Goal: Information Seeking & Learning: Learn about a topic

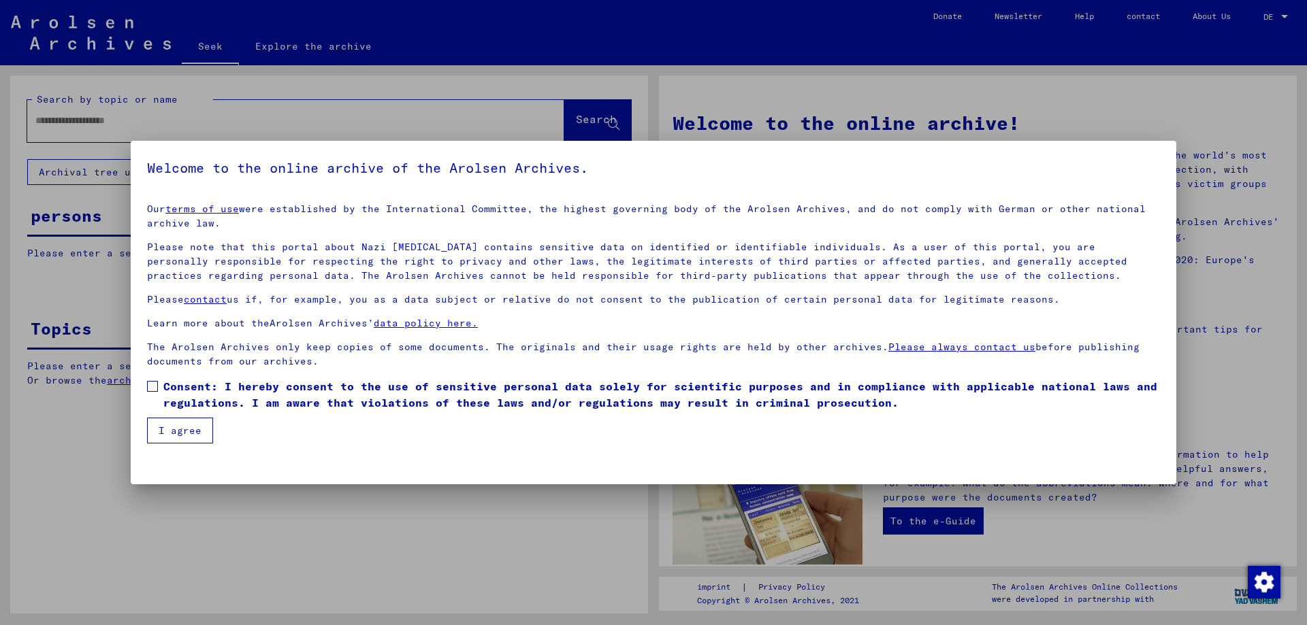
click at [154, 391] on span at bounding box center [152, 386] width 11 height 11
click at [172, 431] on font "I agree" at bounding box center [180, 431] width 43 height 12
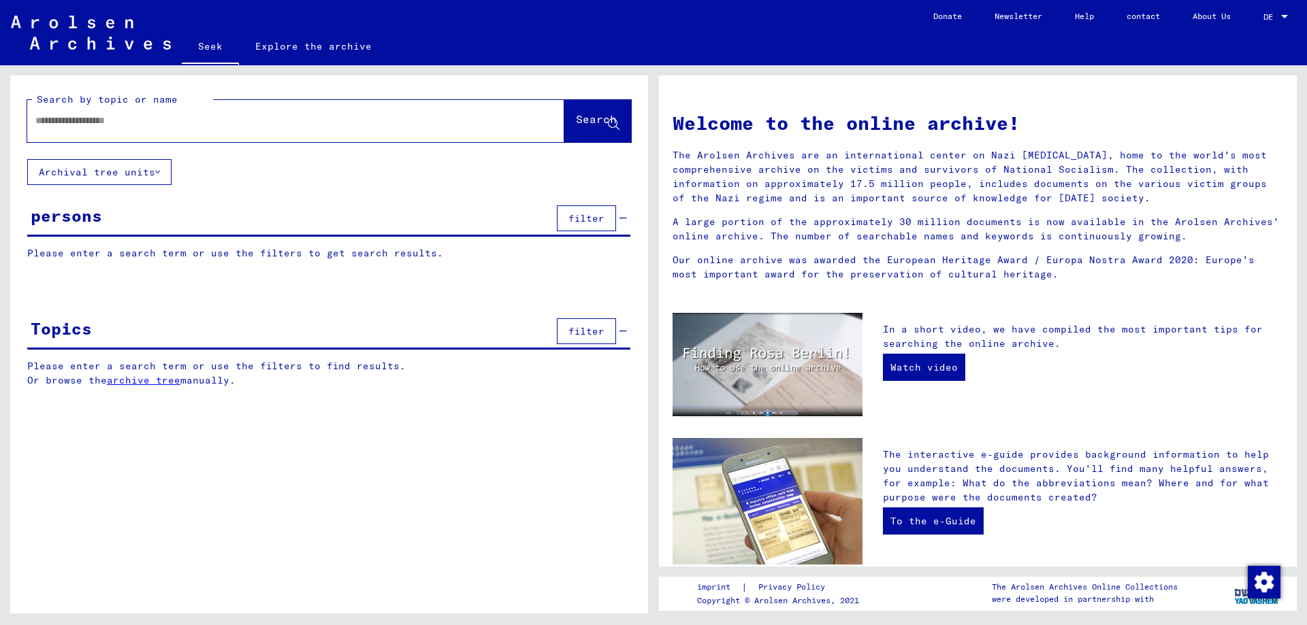
click at [147, 172] on font "Archival tree units" at bounding box center [97, 172] width 116 height 12
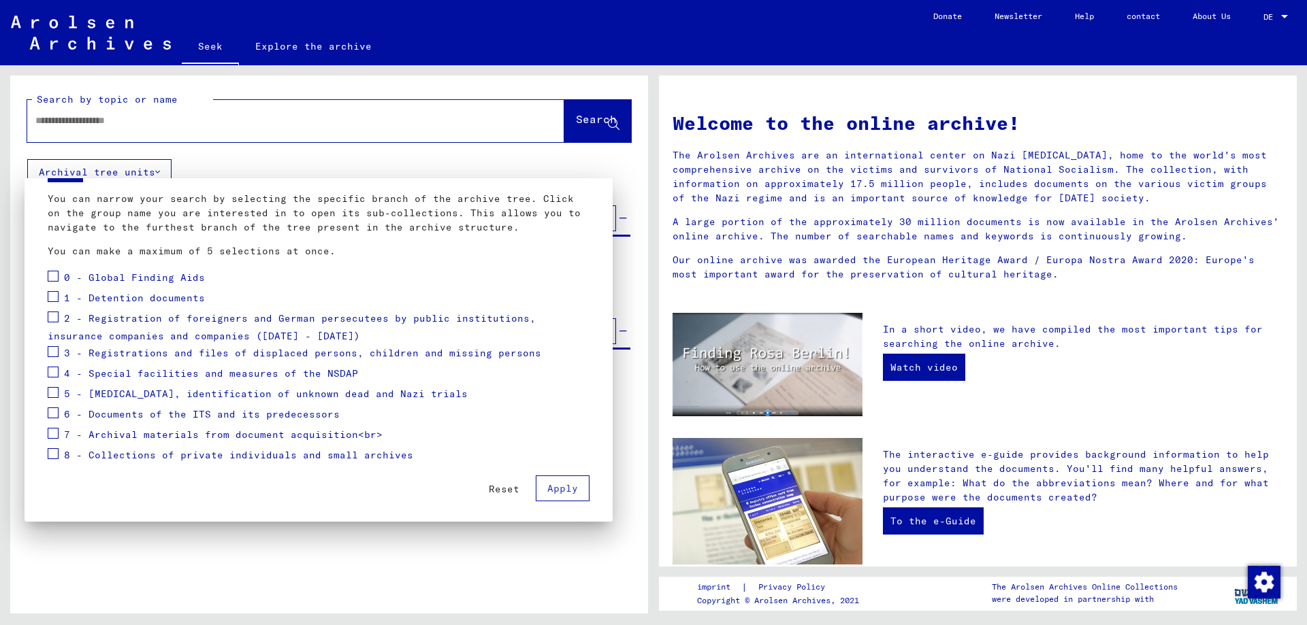
scroll to position [71, 0]
click at [54, 411] on span at bounding box center [53, 410] width 11 height 11
click at [558, 482] on font "Apply" at bounding box center [562, 486] width 31 height 12
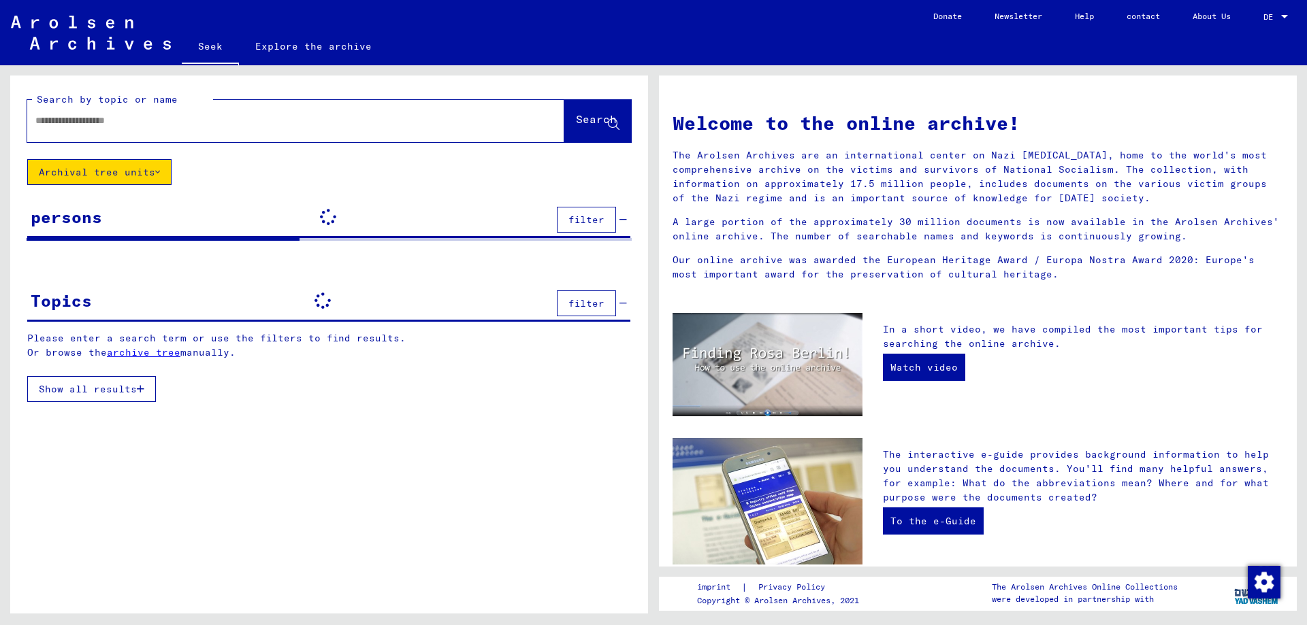
click at [164, 351] on font "archive tree" at bounding box center [144, 352] width 74 height 12
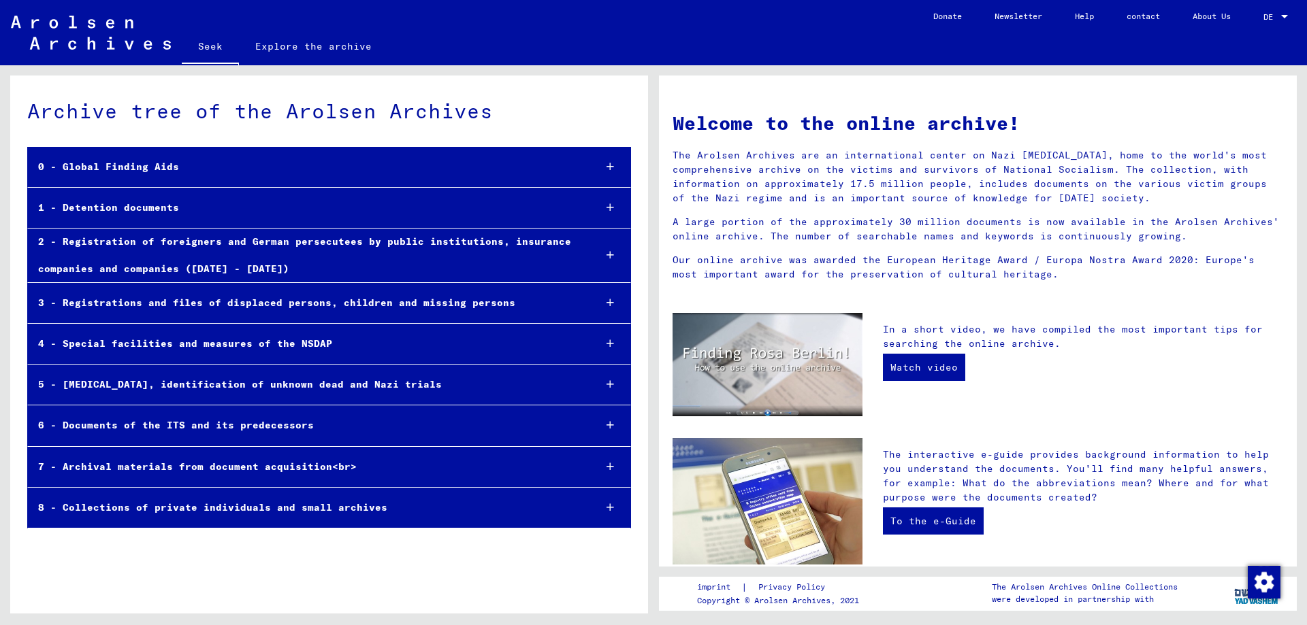
click at [608, 427] on icon at bounding box center [609, 426] width 7 height 10
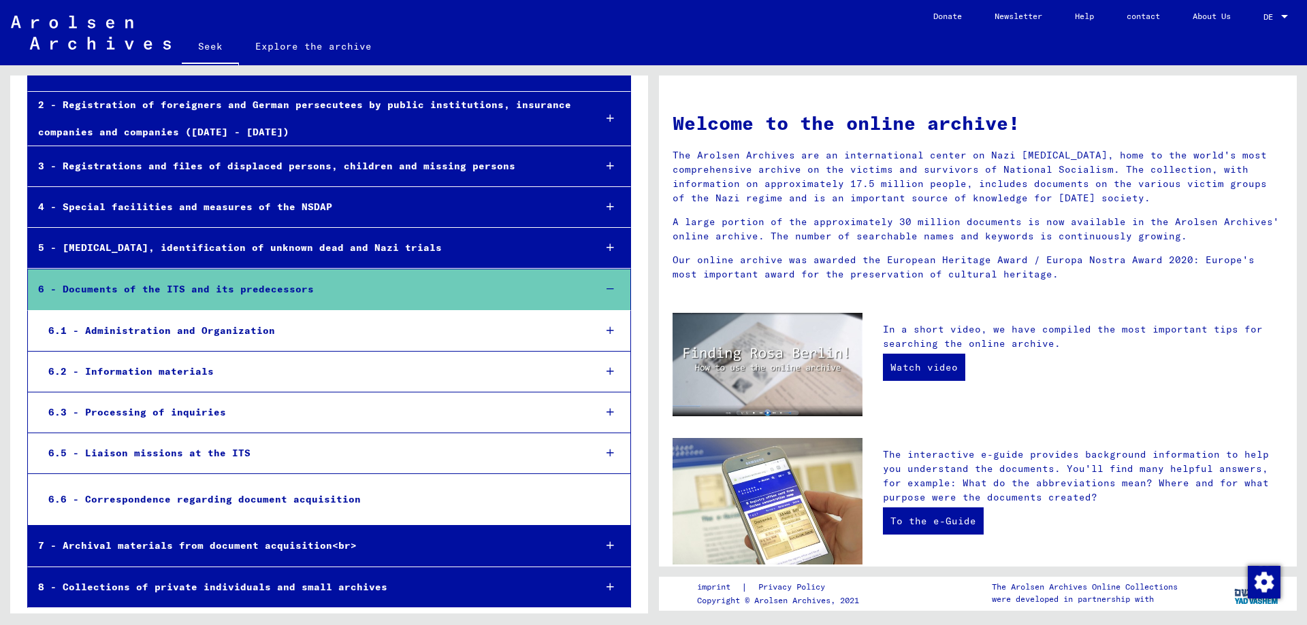
scroll to position [138, 0]
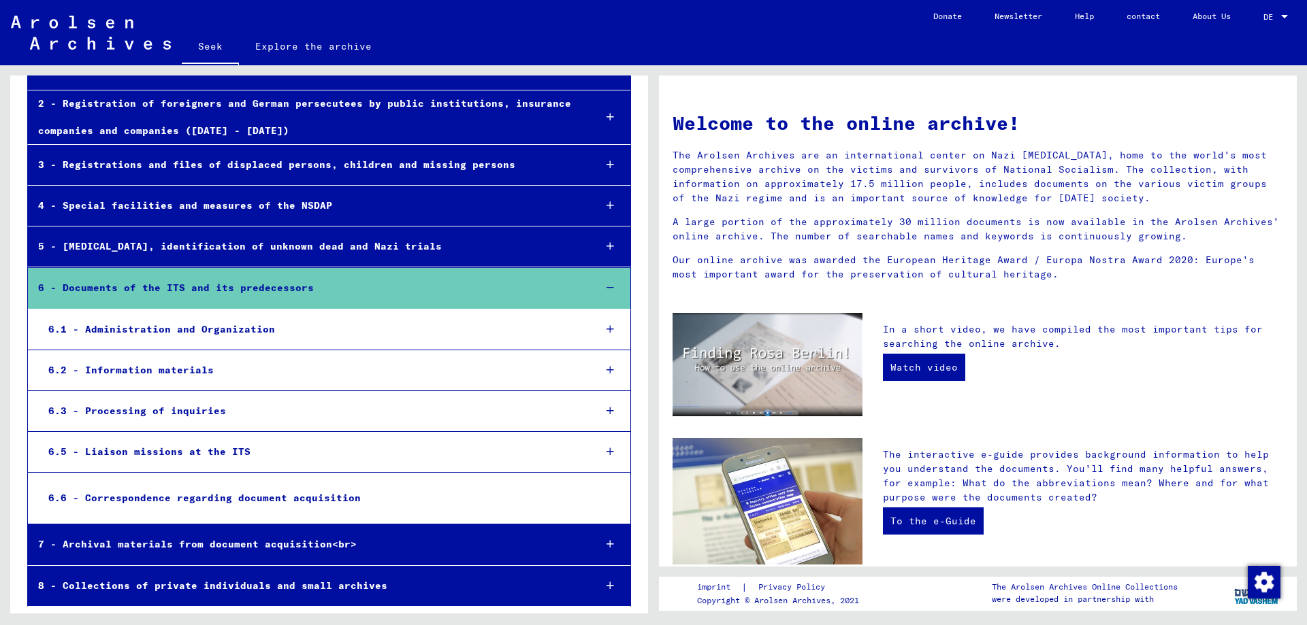
click at [606, 412] on icon at bounding box center [609, 411] width 7 height 10
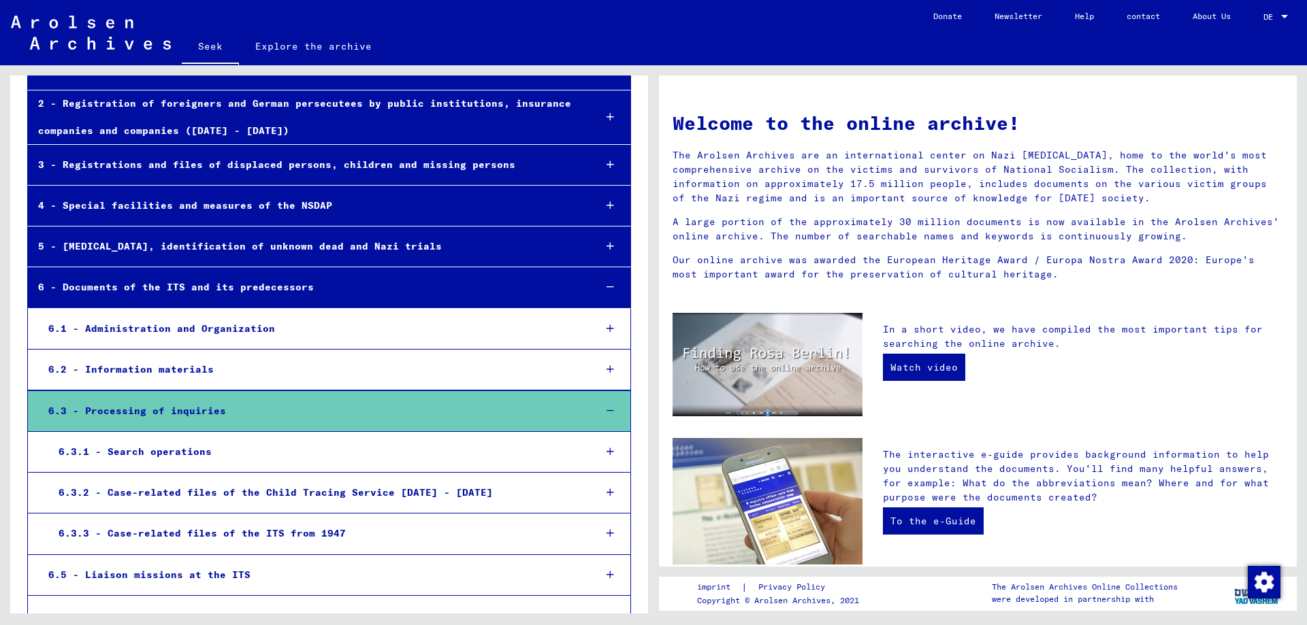
click at [606, 534] on icon at bounding box center [609, 534] width 7 height 10
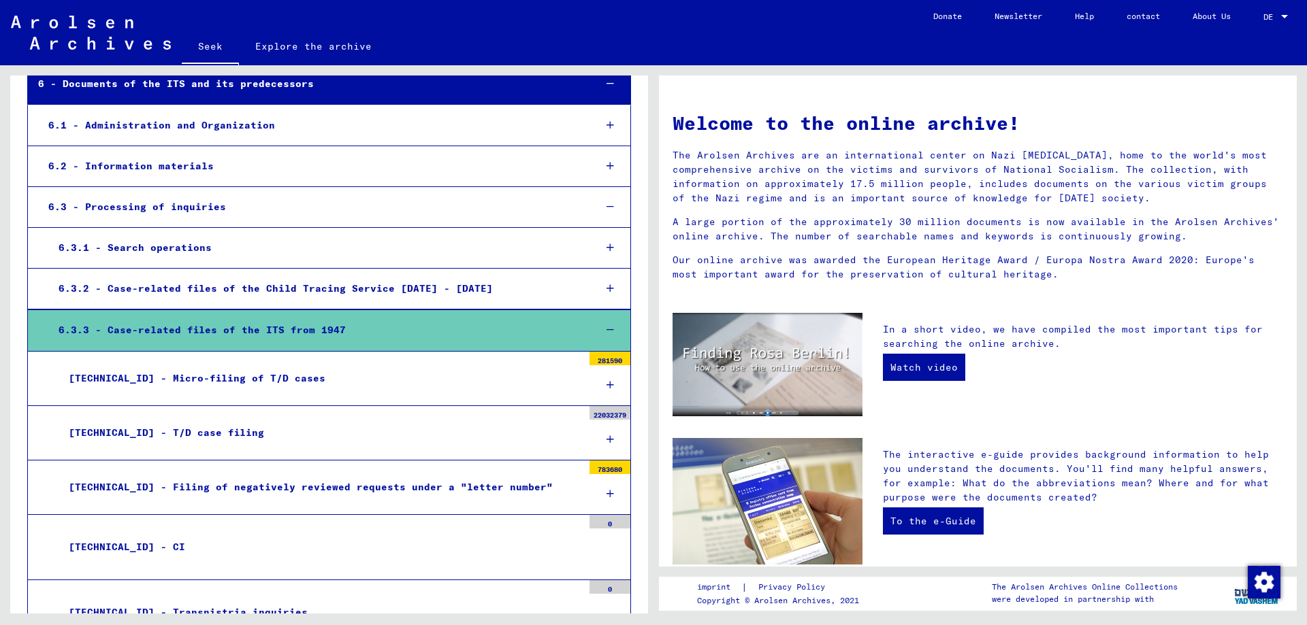
scroll to position [342, 0]
click at [606, 440] on icon at bounding box center [609, 439] width 7 height 10
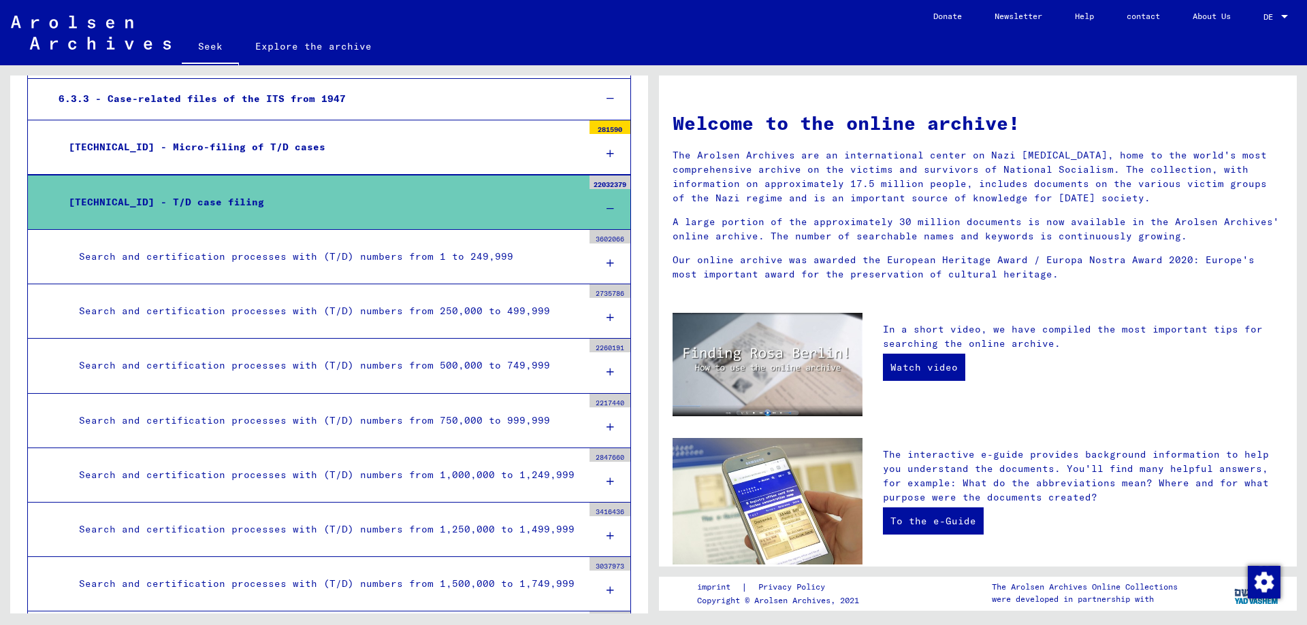
scroll to position [615, 0]
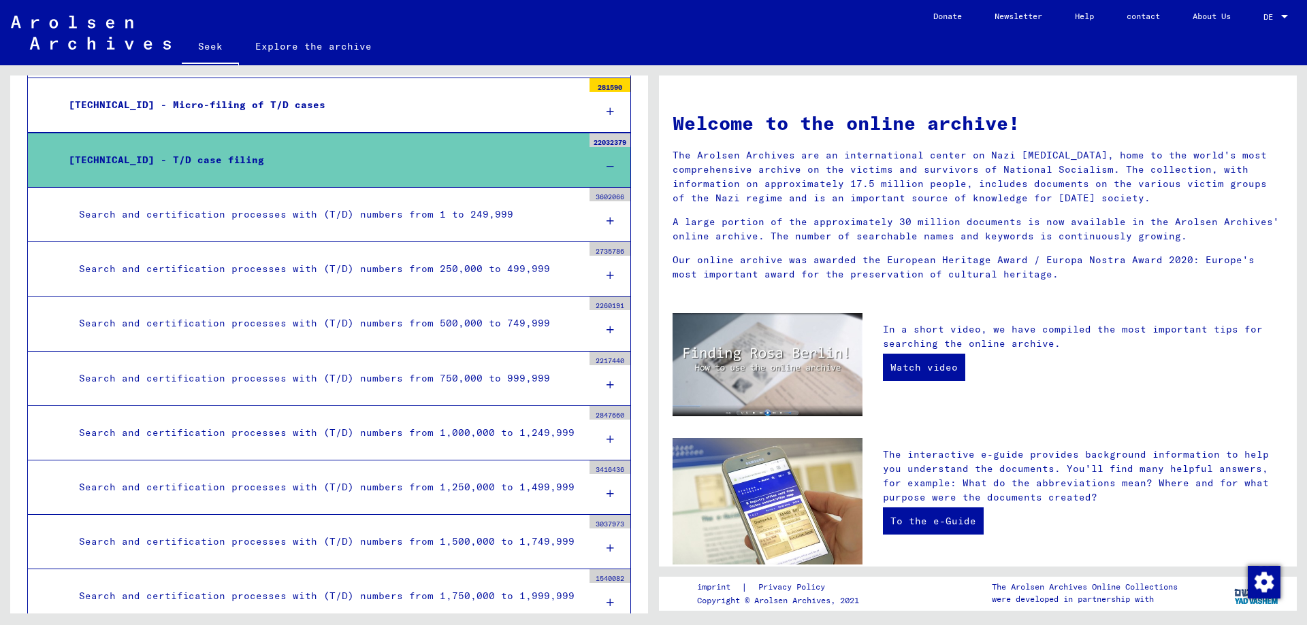
click at [606, 219] on icon at bounding box center [609, 221] width 7 height 10
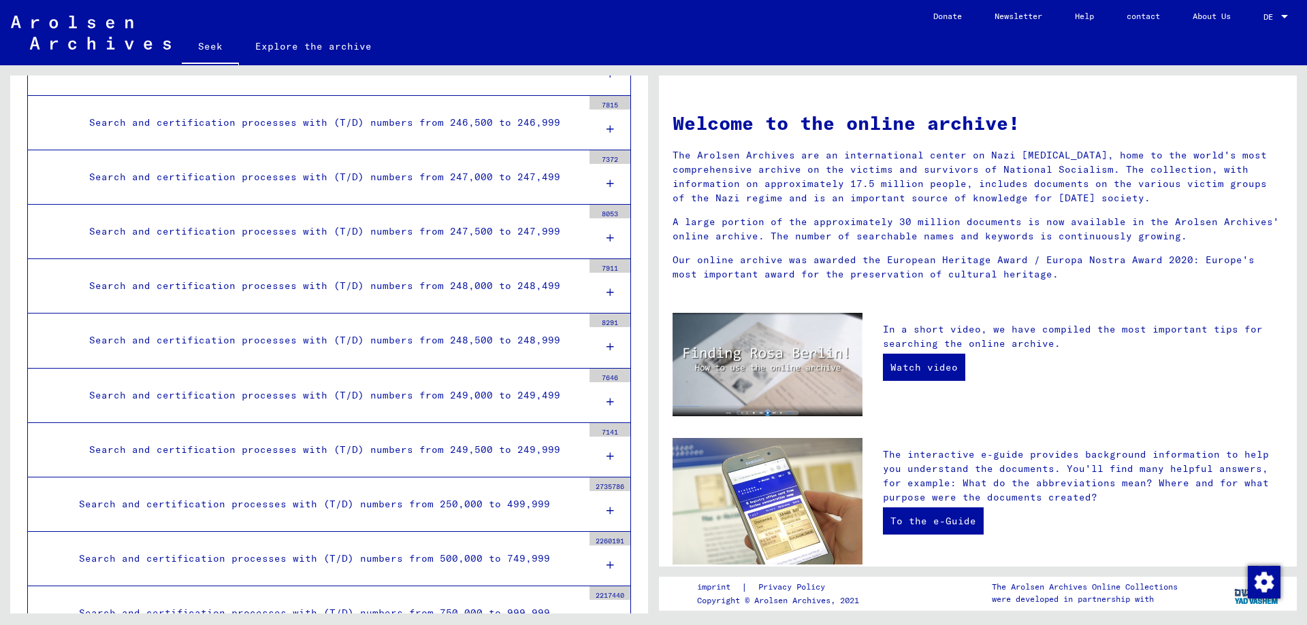
scroll to position [27598, 0]
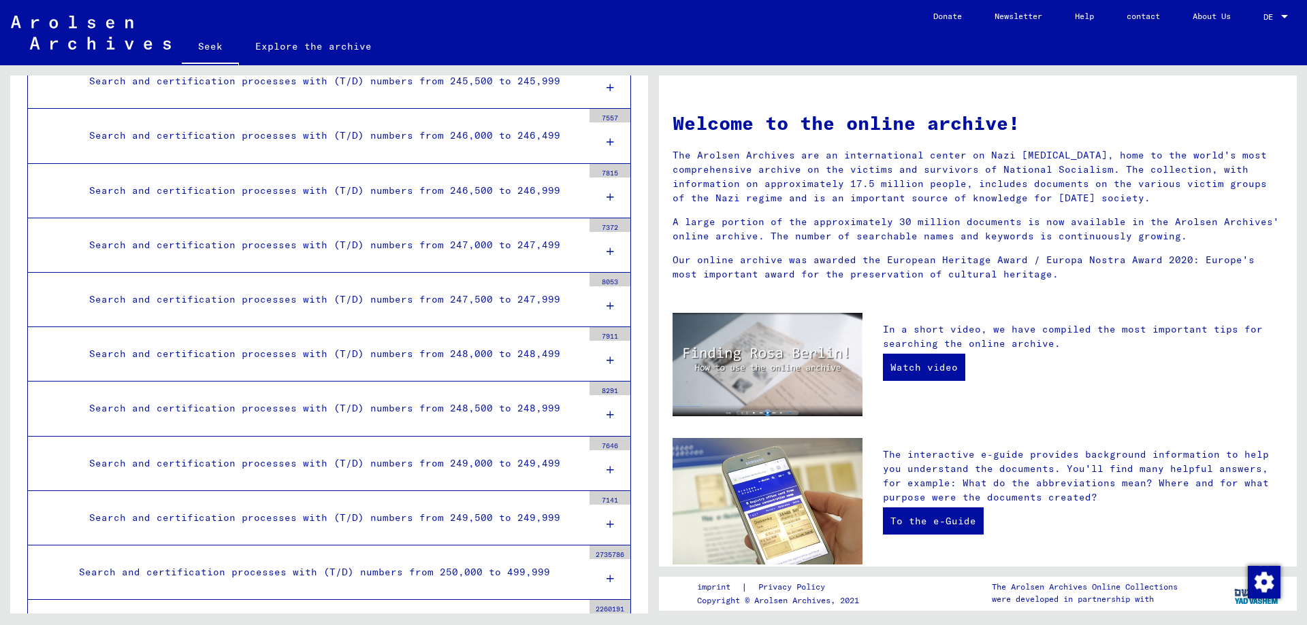
click at [606, 195] on icon at bounding box center [609, 198] width 7 height 10
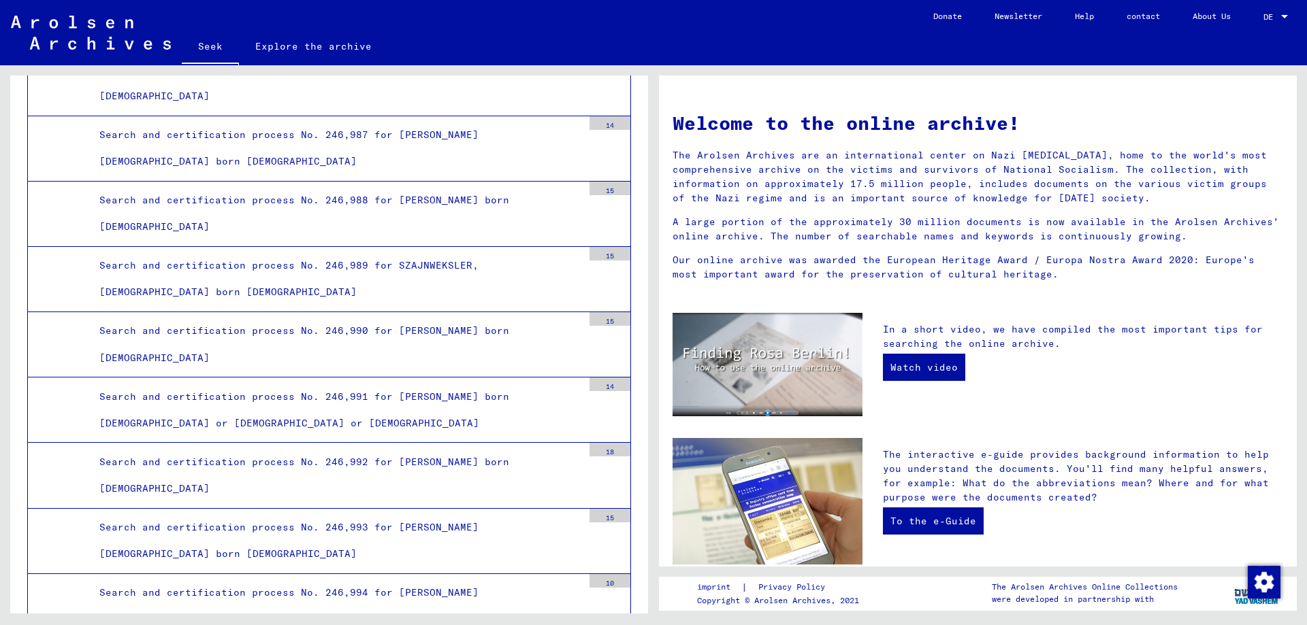
scroll to position [59720, 0]
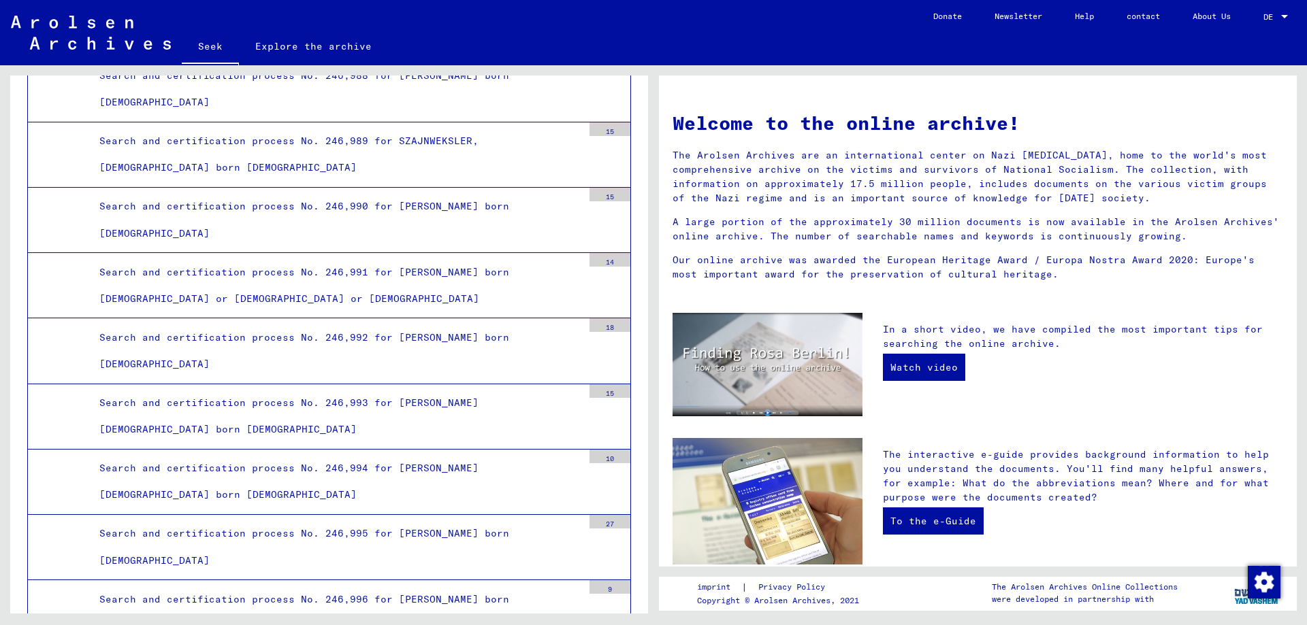
click at [334, 527] on font "Search and certification process No. 246,995 for [PERSON_NAME] born [DEMOGRAPHI…" at bounding box center [304, 546] width 410 height 39
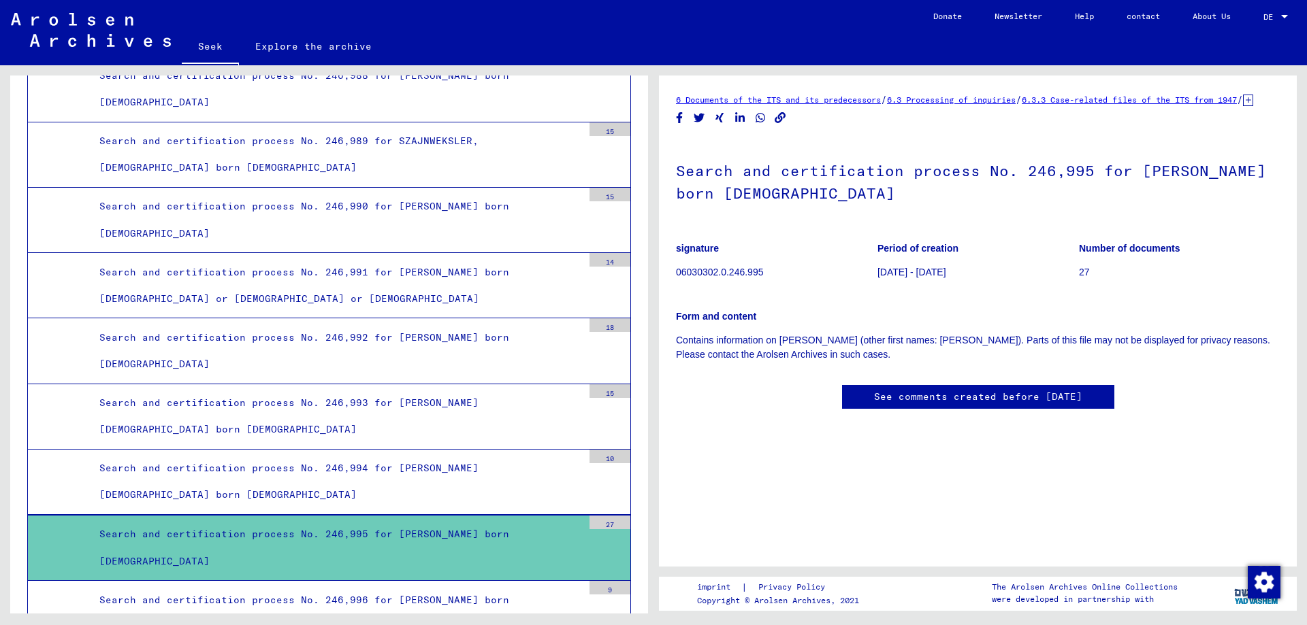
click at [820, 197] on h1 "Search and certification process No. 246,995 for [PERSON_NAME] born [DEMOGRAPHI…" at bounding box center [978, 181] width 604 height 82
click at [968, 187] on font "Search and certification process No. 246,995 for [PERSON_NAME] born [DEMOGRAPHI…" at bounding box center [971, 182] width 590 height 42
click at [824, 222] on h1 "Search and certification process No. 246,995 for [PERSON_NAME] born [DEMOGRAPHI…" at bounding box center [978, 181] width 604 height 82
click at [1079, 278] on font "27" at bounding box center [1084, 272] width 11 height 11
click at [1098, 254] on font "Number of documents" at bounding box center [1129, 248] width 101 height 11
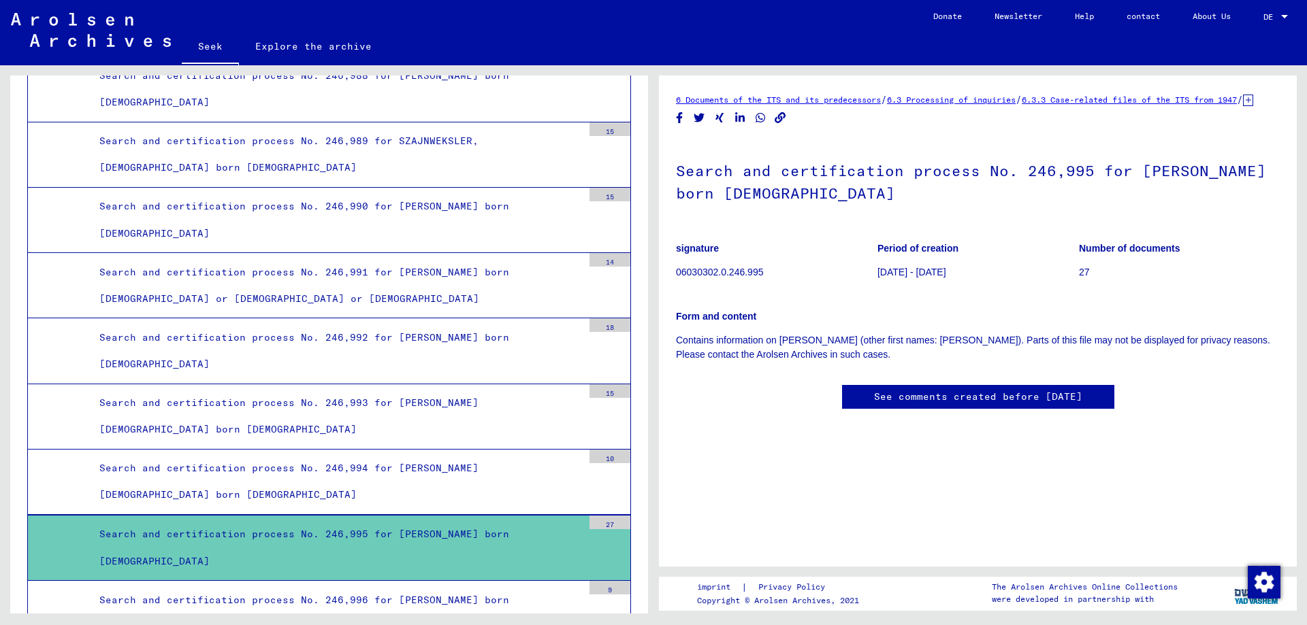
click at [603, 516] on div "27" at bounding box center [609, 523] width 41 height 14
click at [464, 528] on font "Search and certification process No. 246,995 for [PERSON_NAME] born [DEMOGRAPHI…" at bounding box center [304, 547] width 410 height 39
click at [592, 516] on div "27" at bounding box center [609, 523] width 41 height 14
click at [485, 542] on div "Search and certification process No. 246,995 for [PERSON_NAME] born [DEMOGRAPHI…" at bounding box center [335, 547] width 493 height 53
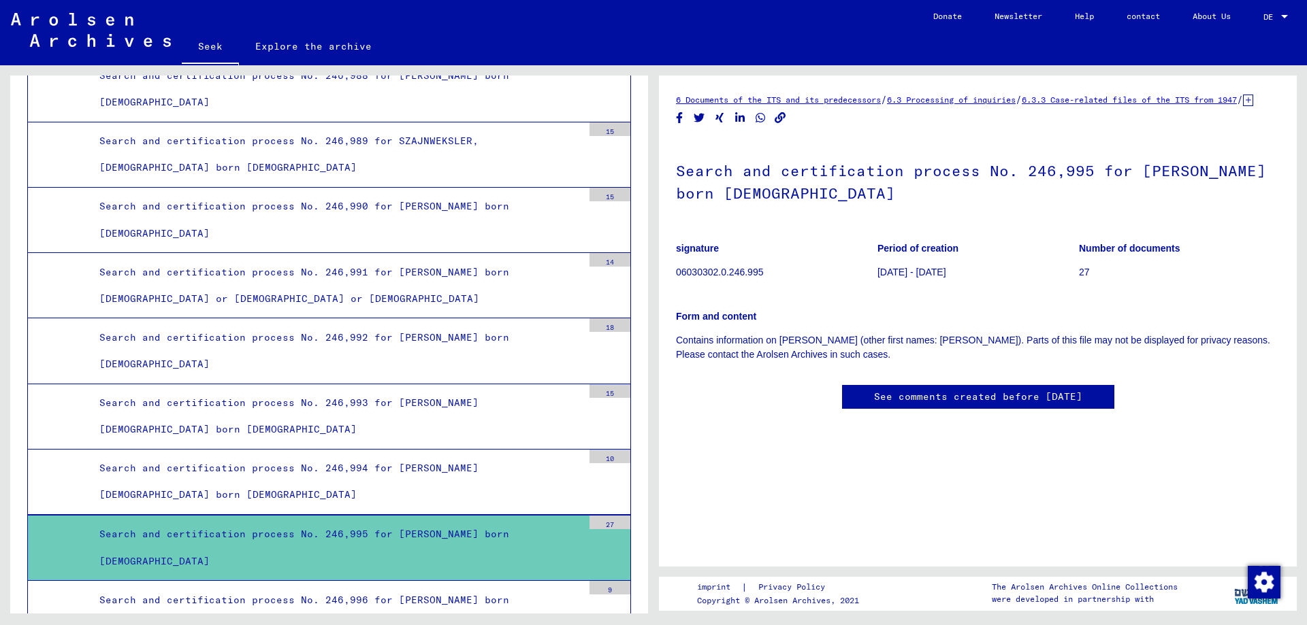
click at [442, 528] on font "Search and certification process No. 246,995 for [PERSON_NAME] born [DEMOGRAPHI…" at bounding box center [304, 547] width 410 height 39
click at [493, 537] on div "Search and certification process No. 246,995 for [PERSON_NAME] born [DEMOGRAPHI…" at bounding box center [335, 547] width 493 height 53
click at [323, 42] on font "Explore the archive" at bounding box center [313, 46] width 116 height 12
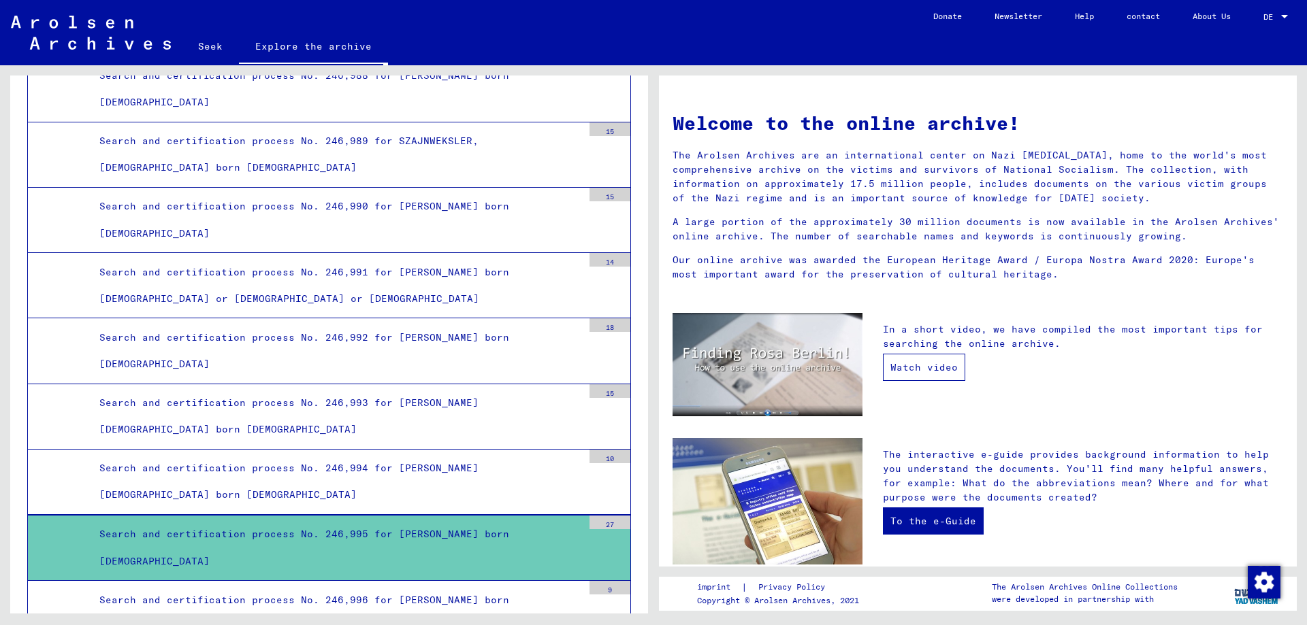
click at [933, 374] on link "Watch video" at bounding box center [924, 367] width 82 height 27
